Goal: Information Seeking & Learning: Compare options

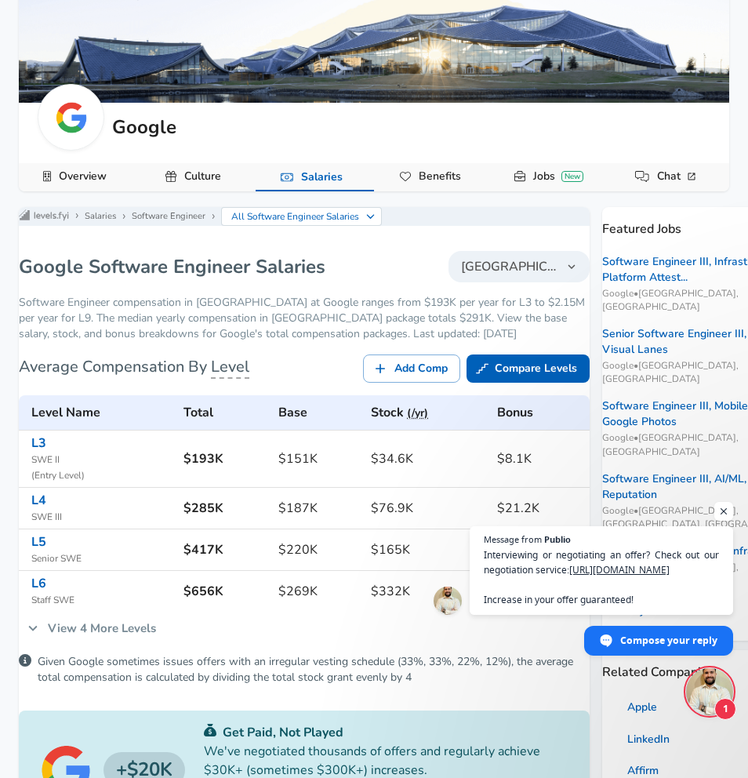
scroll to position [239, 0]
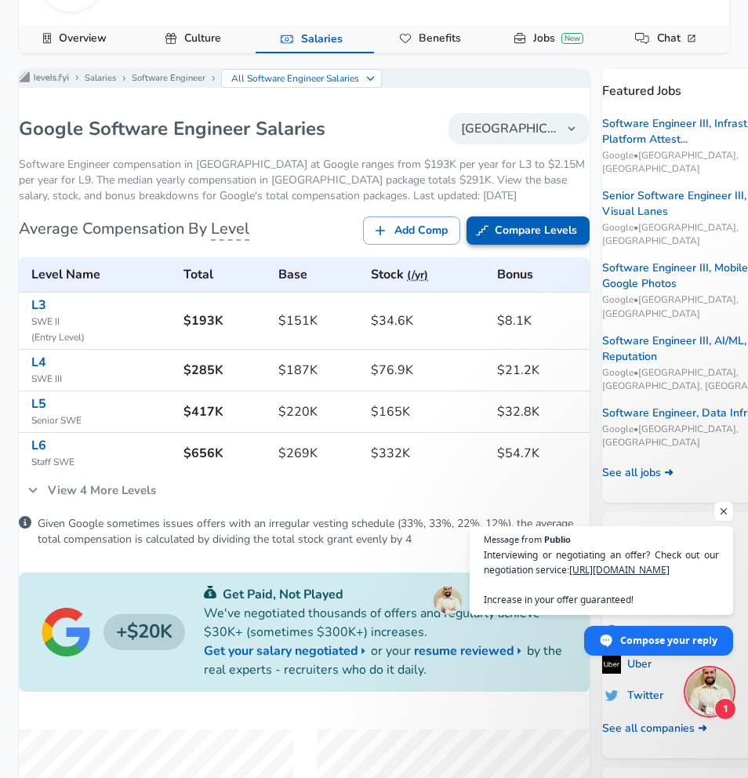
click at [513, 238] on link "Compare Levels" at bounding box center [528, 230] width 123 height 29
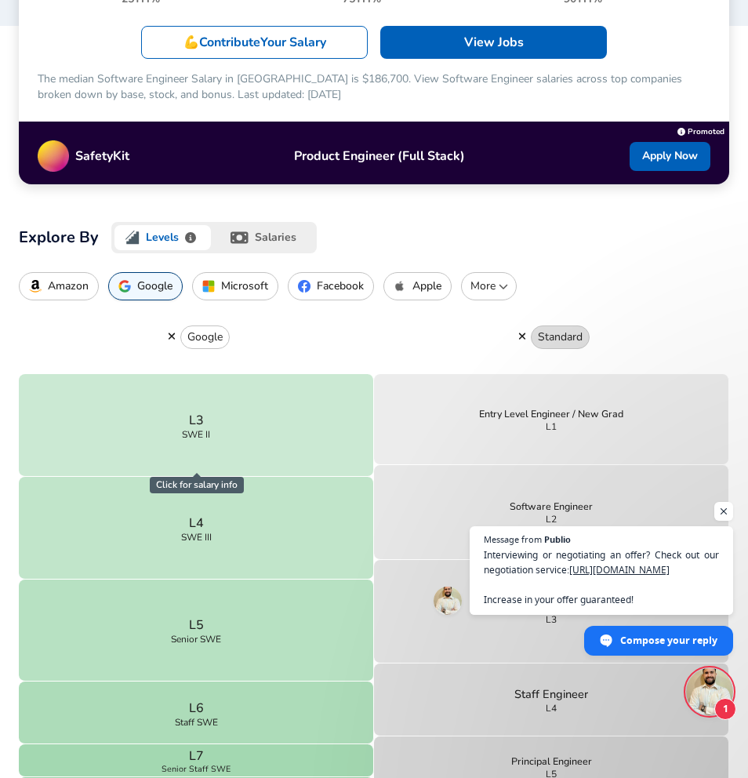
scroll to position [358, 0]
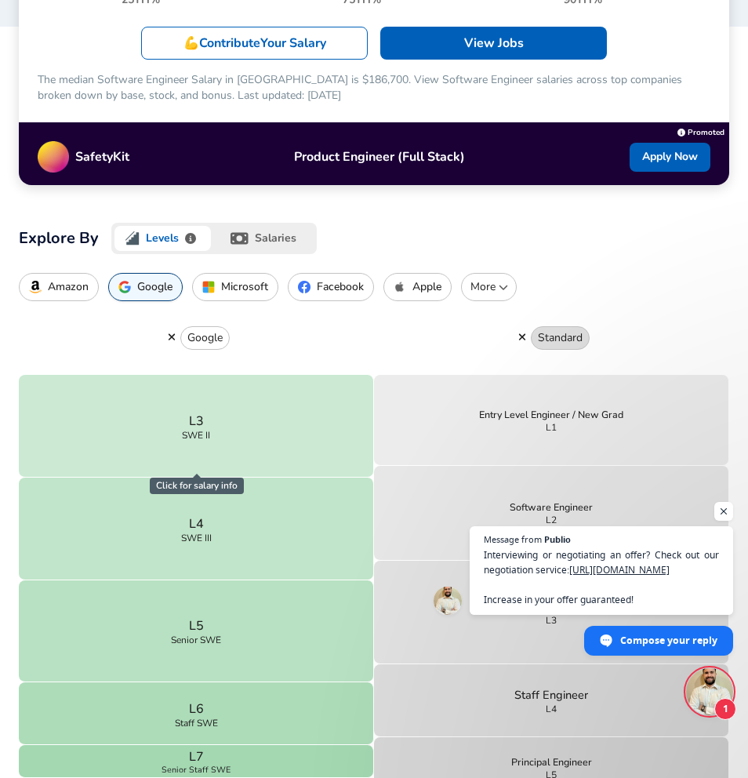
click at [561, 334] on p "Standard" at bounding box center [560, 338] width 45 height 16
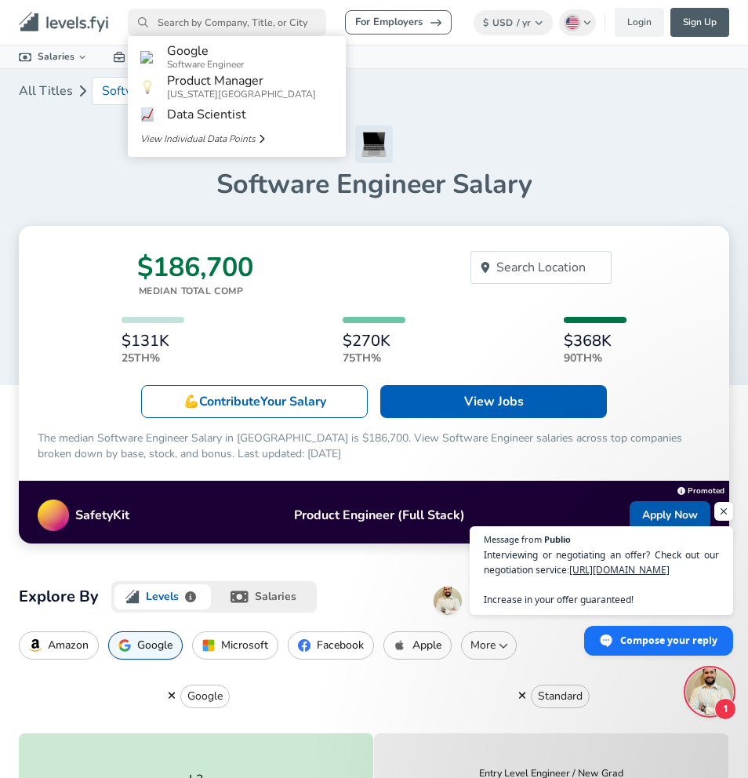
click at [209, 24] on input "primary" at bounding box center [227, 22] width 198 height 27
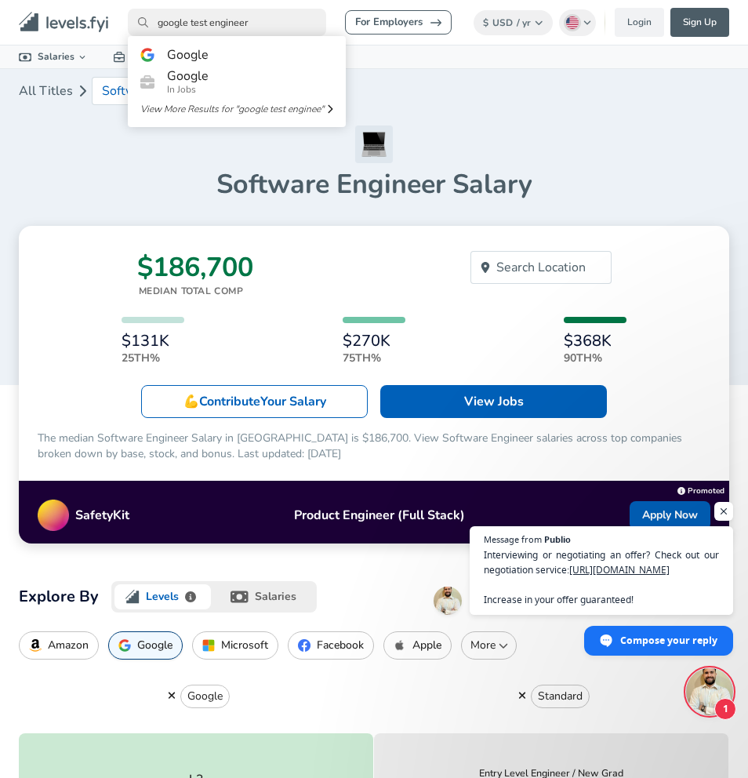
type input "google test engineer"
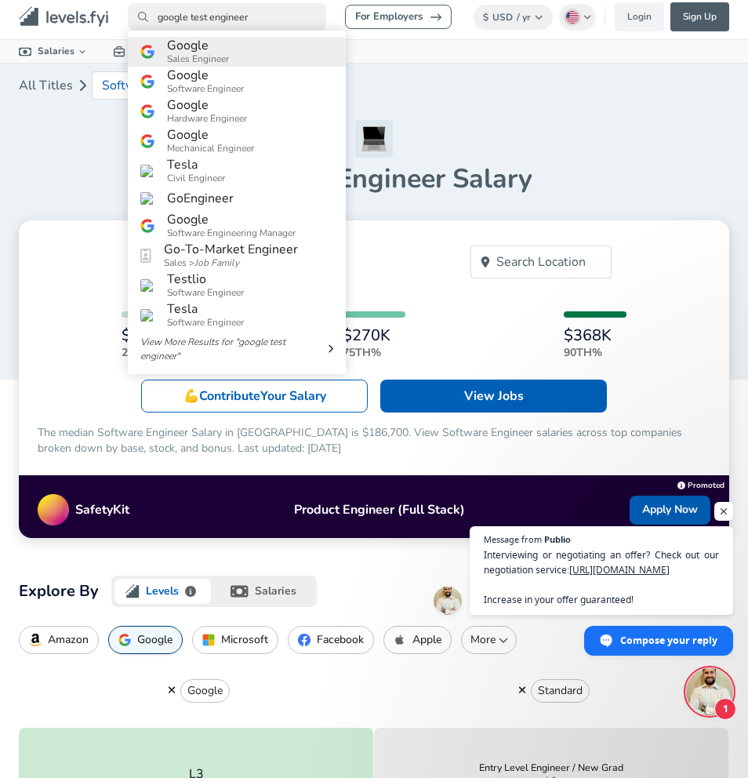
scroll to position [8, 0]
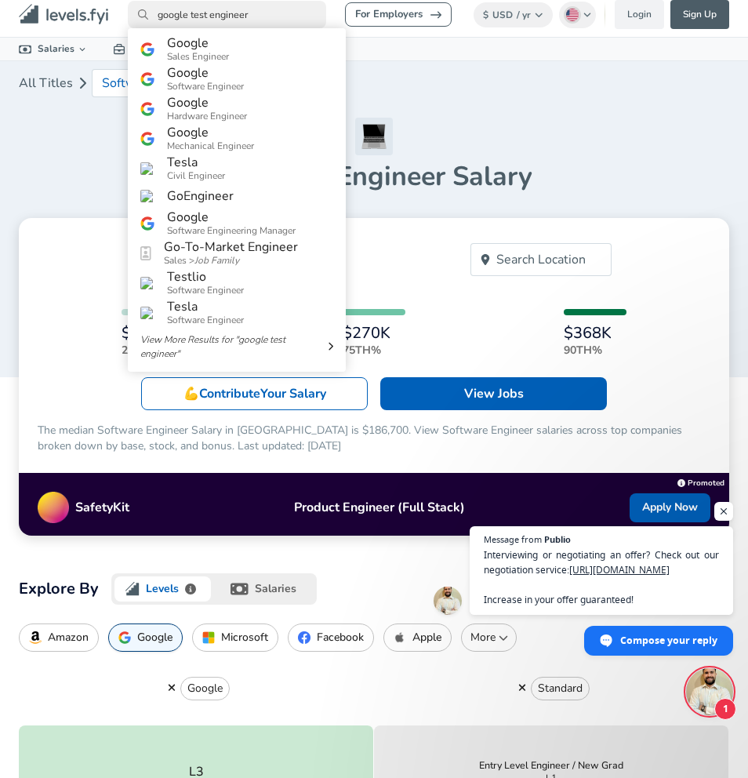
click at [81, 218] on article "$186,700 Median Total Comp $131K 25th% $270K 75th% $368K 90th% Search Location …" at bounding box center [374, 377] width 711 height 318
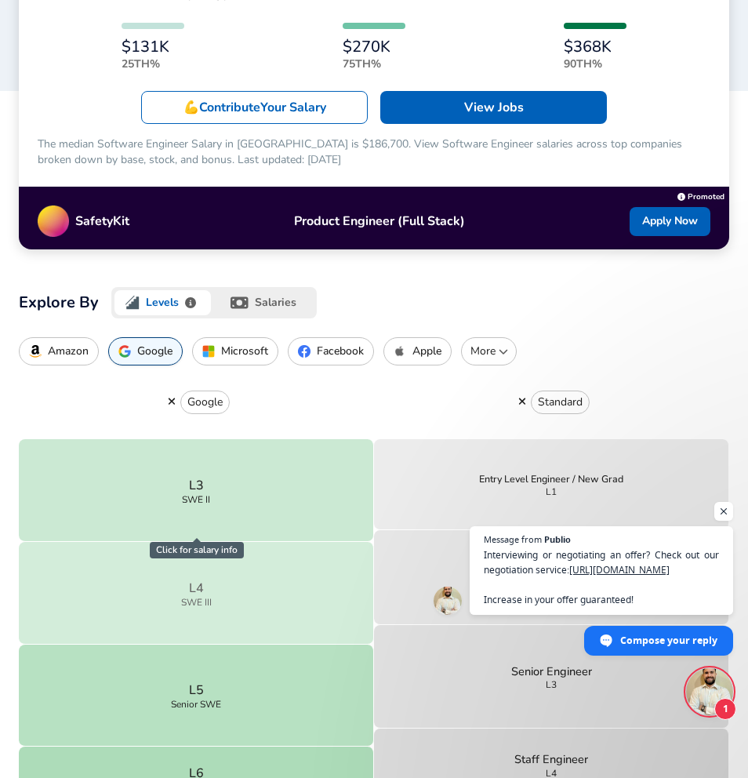
scroll to position [310, 0]
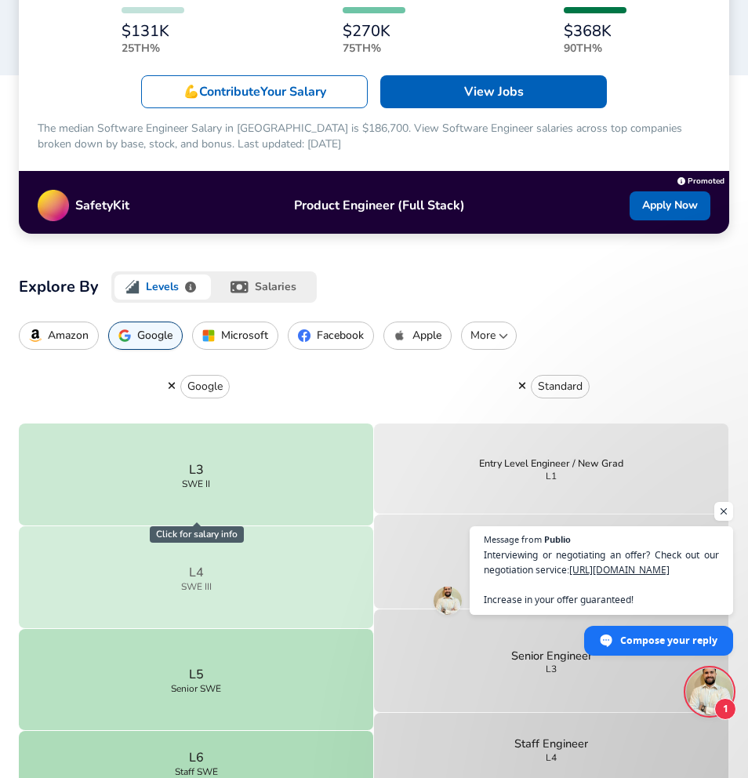
click at [274, 557] on button "L4 SWE III" at bounding box center [196, 577] width 355 height 103
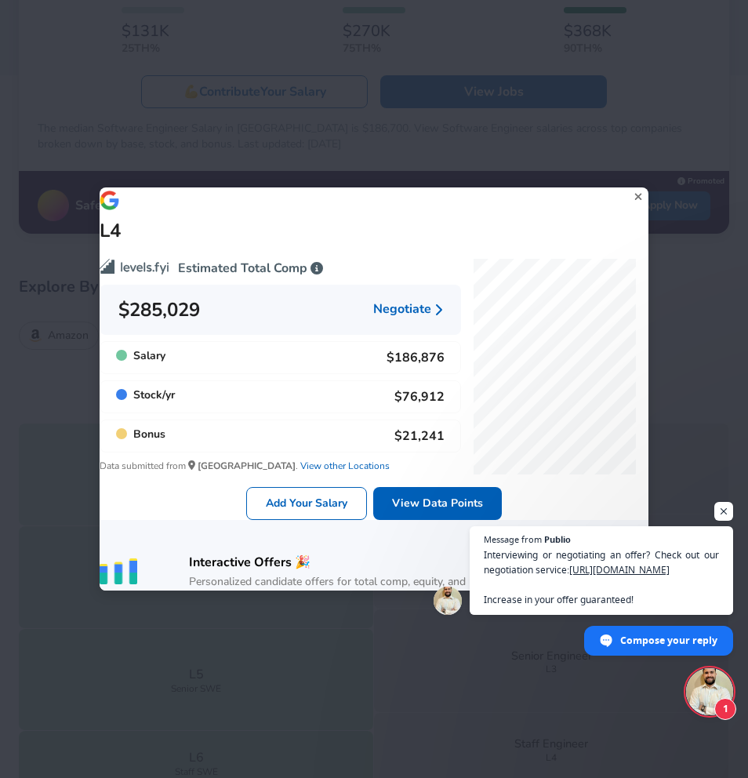
click at [634, 193] on icon at bounding box center [637, 196] width 7 height 7
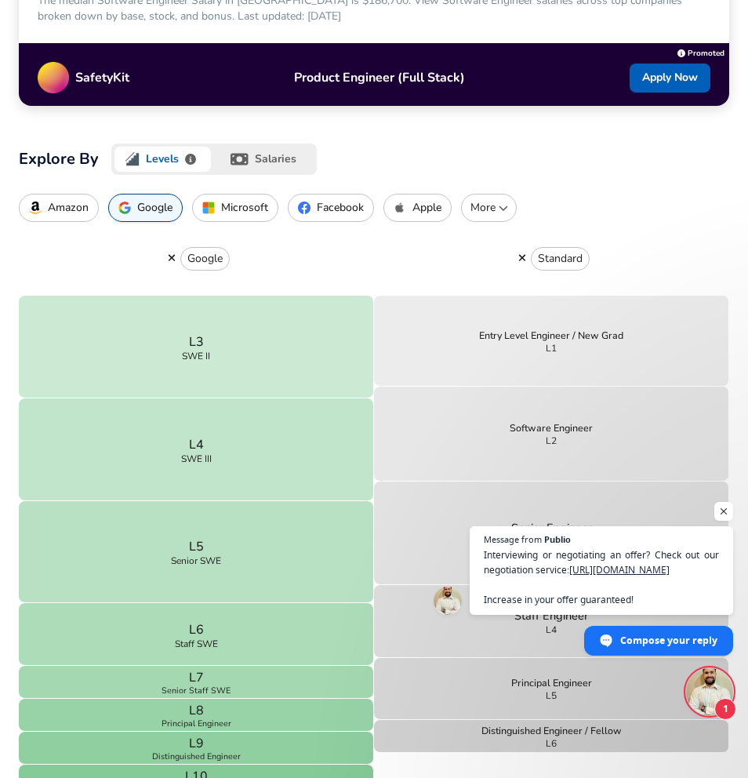
scroll to position [547, 0]
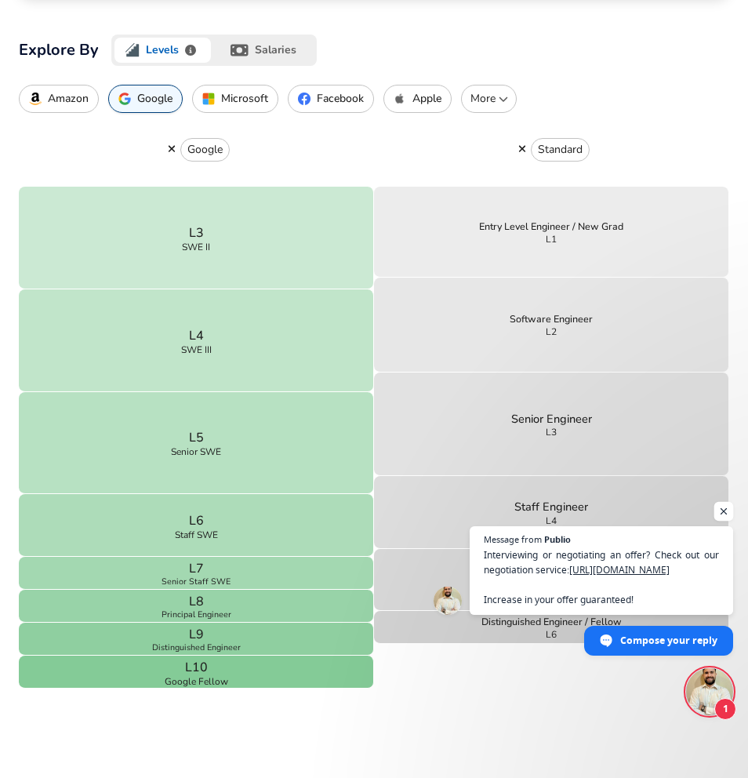
click at [729, 511] on span "Open chat" at bounding box center [724, 512] width 20 height 20
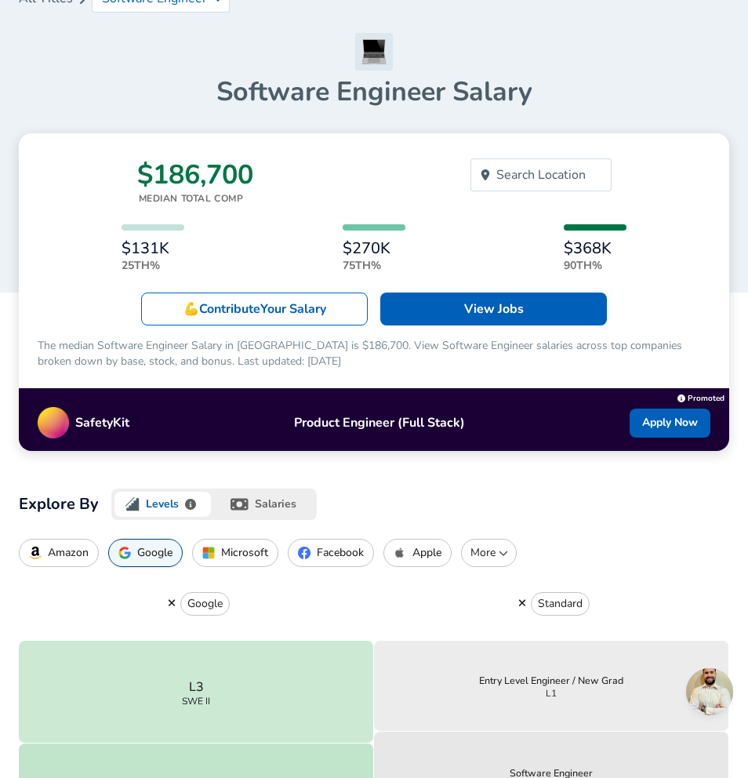
scroll to position [0, 0]
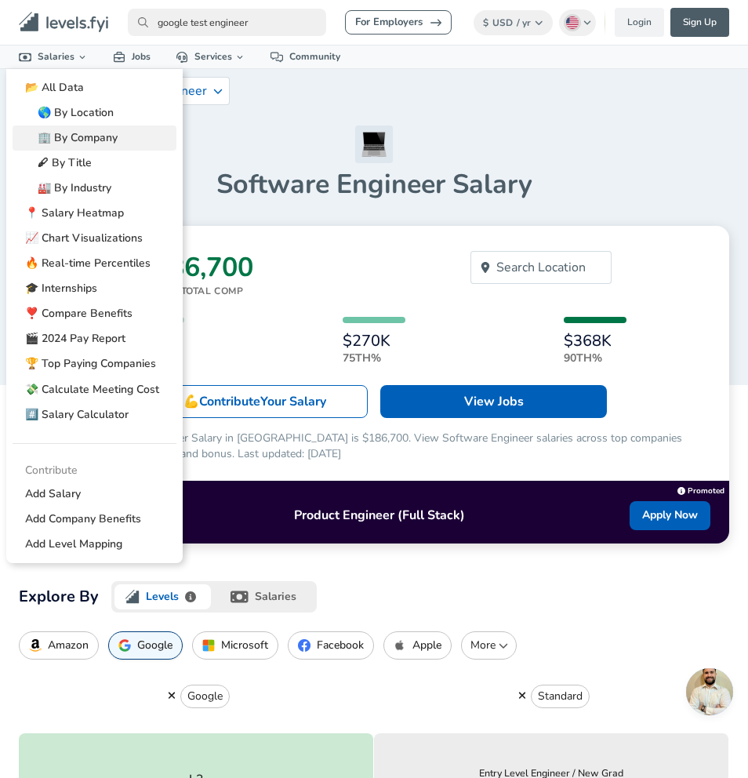
click at [78, 143] on link "🏢 By Company" at bounding box center [95, 137] width 164 height 25
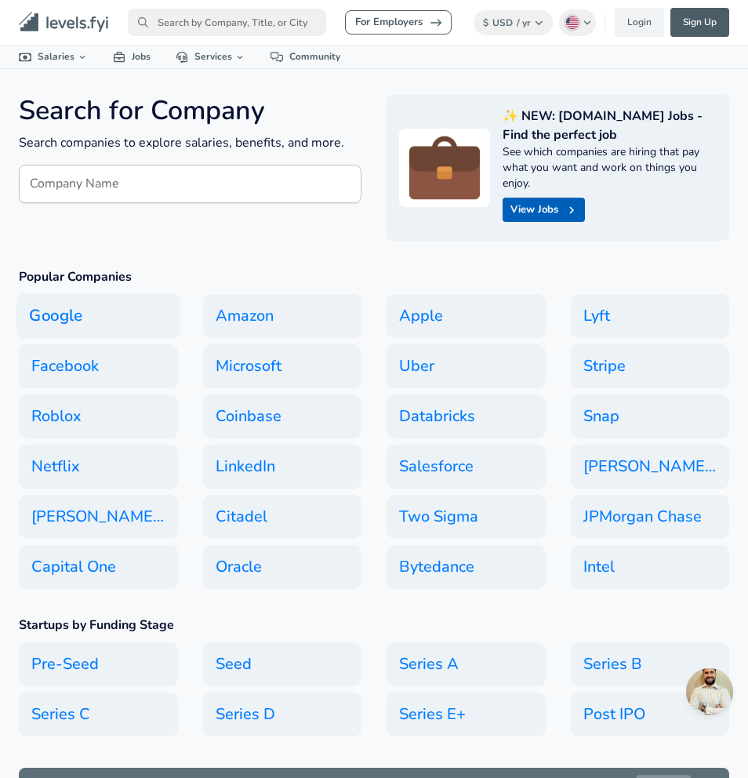
click at [101, 311] on h6 "Google" at bounding box center [98, 315] width 164 height 45
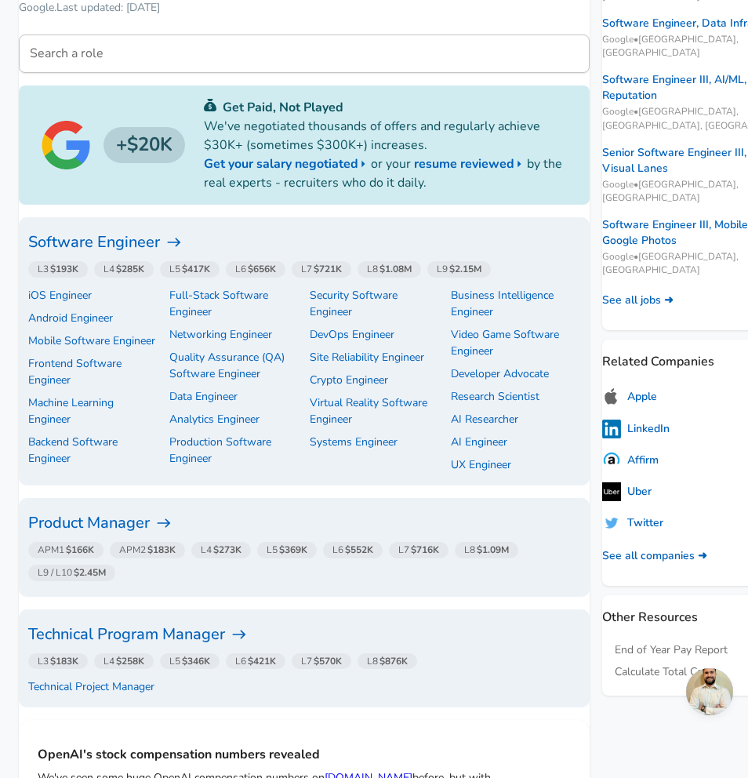
scroll to position [463, 0]
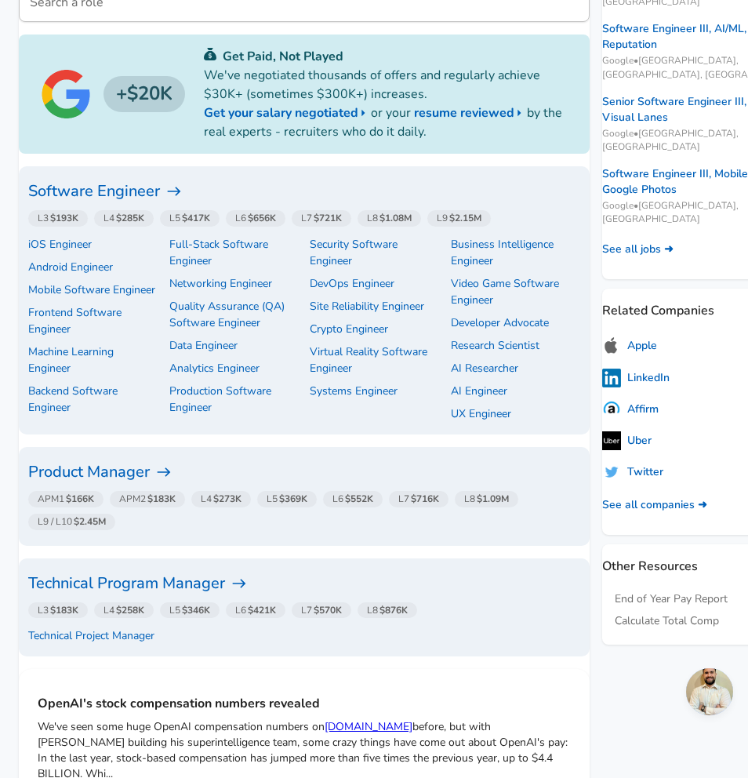
click at [210, 212] on strong "$417K" at bounding box center [196, 218] width 28 height 13
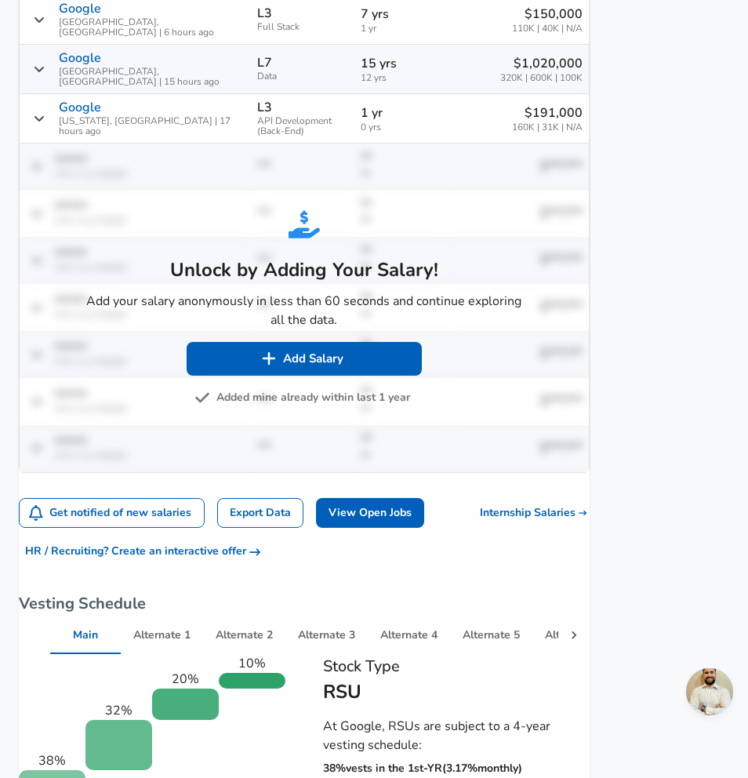
scroll to position [1396, 0]
